Goal: Navigation & Orientation: Find specific page/section

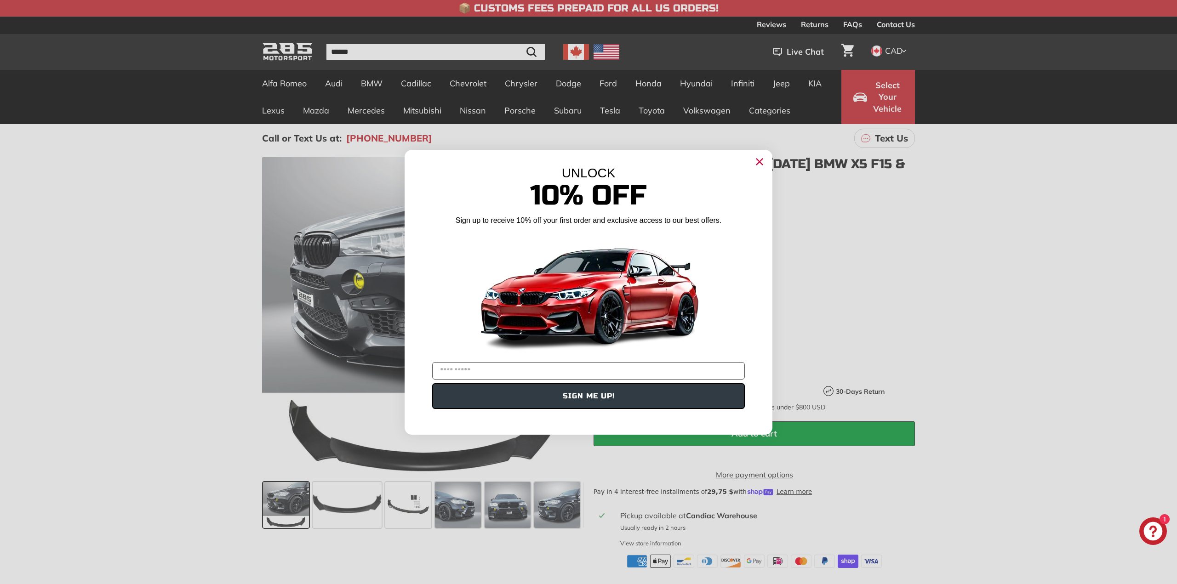
click at [757, 163] on icon "Close dialog" at bounding box center [760, 162] width 6 height 6
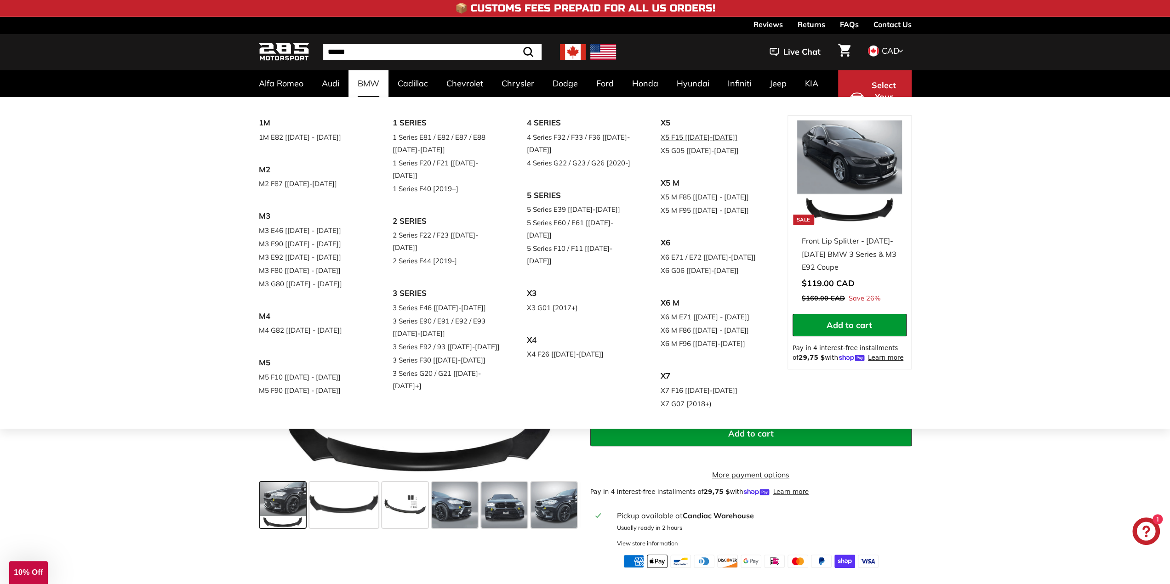
click at [661, 144] on link "X5 F15 [[DATE]-[DATE]]" at bounding box center [715, 137] width 109 height 13
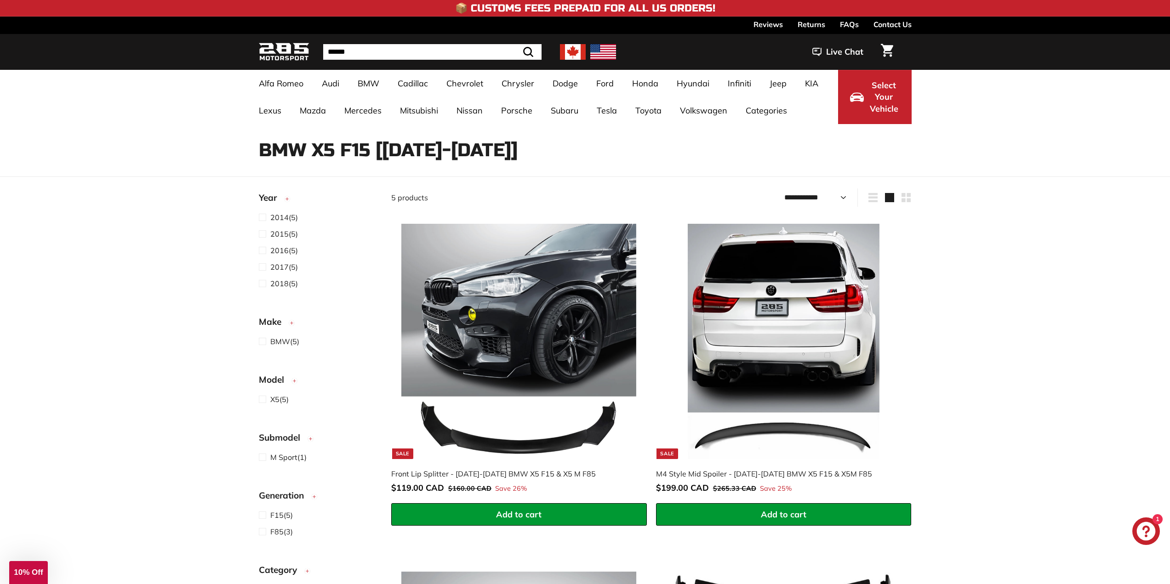
select select "**********"
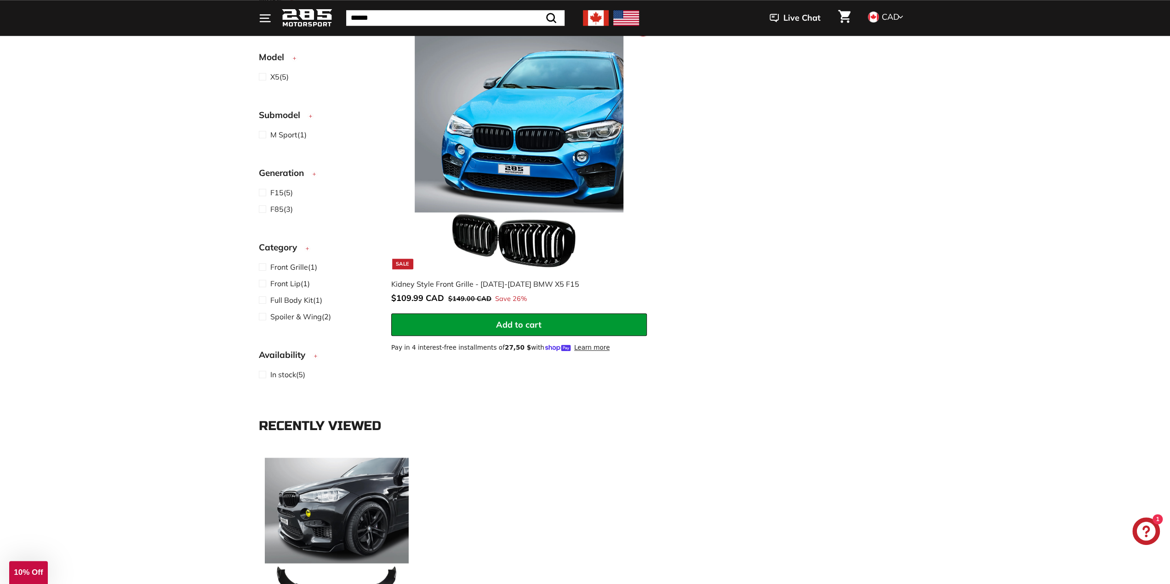
scroll to position [843, 0]
